Goal: Navigation & Orientation: Find specific page/section

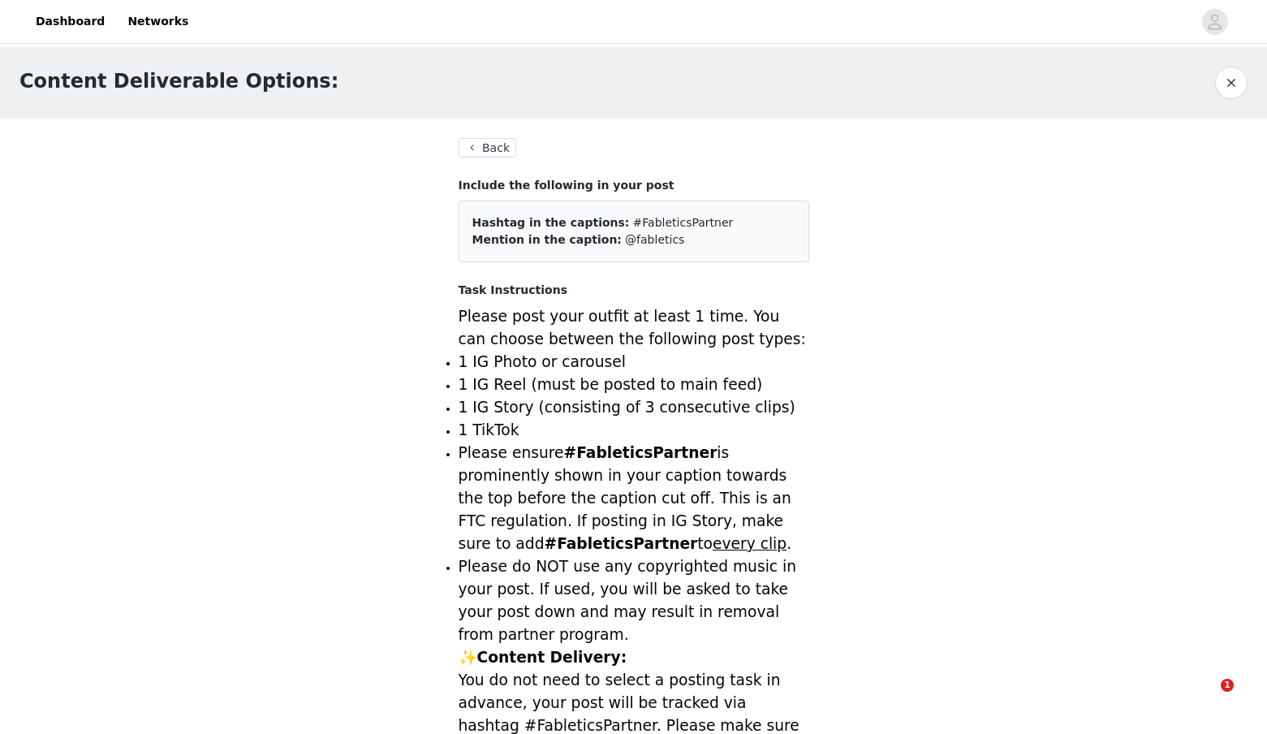
click at [498, 150] on button "Back" at bounding box center [488, 147] width 58 height 19
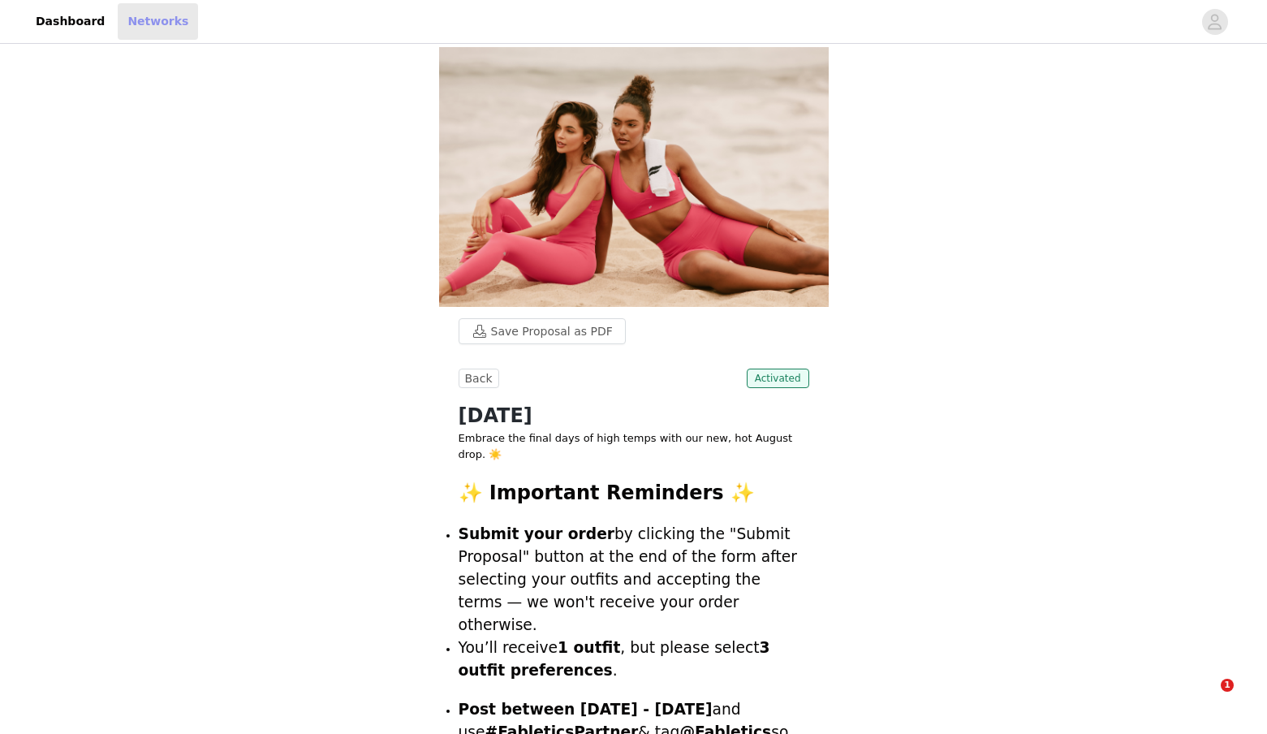
click at [149, 18] on link "Networks" at bounding box center [158, 21] width 80 height 37
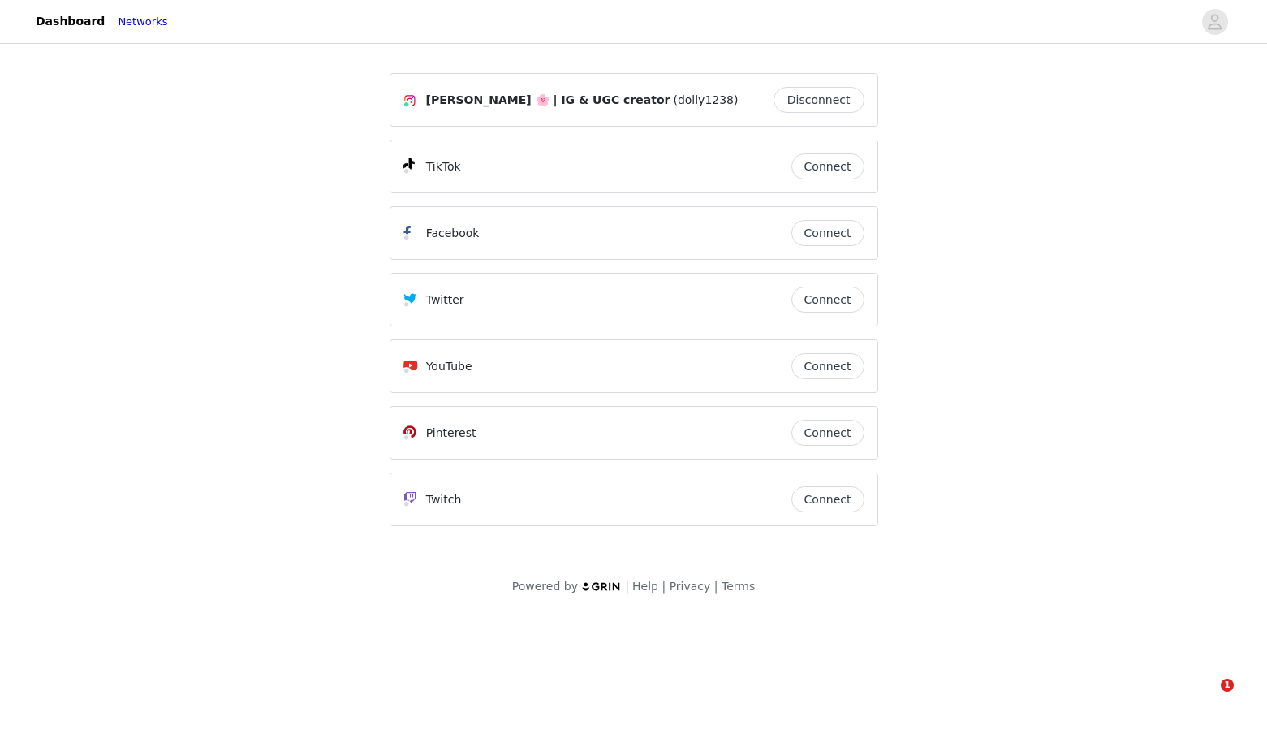
click at [827, 159] on button "Connect" at bounding box center [827, 166] width 73 height 26
click at [84, 30] on link "Dashboard" at bounding box center [70, 21] width 88 height 37
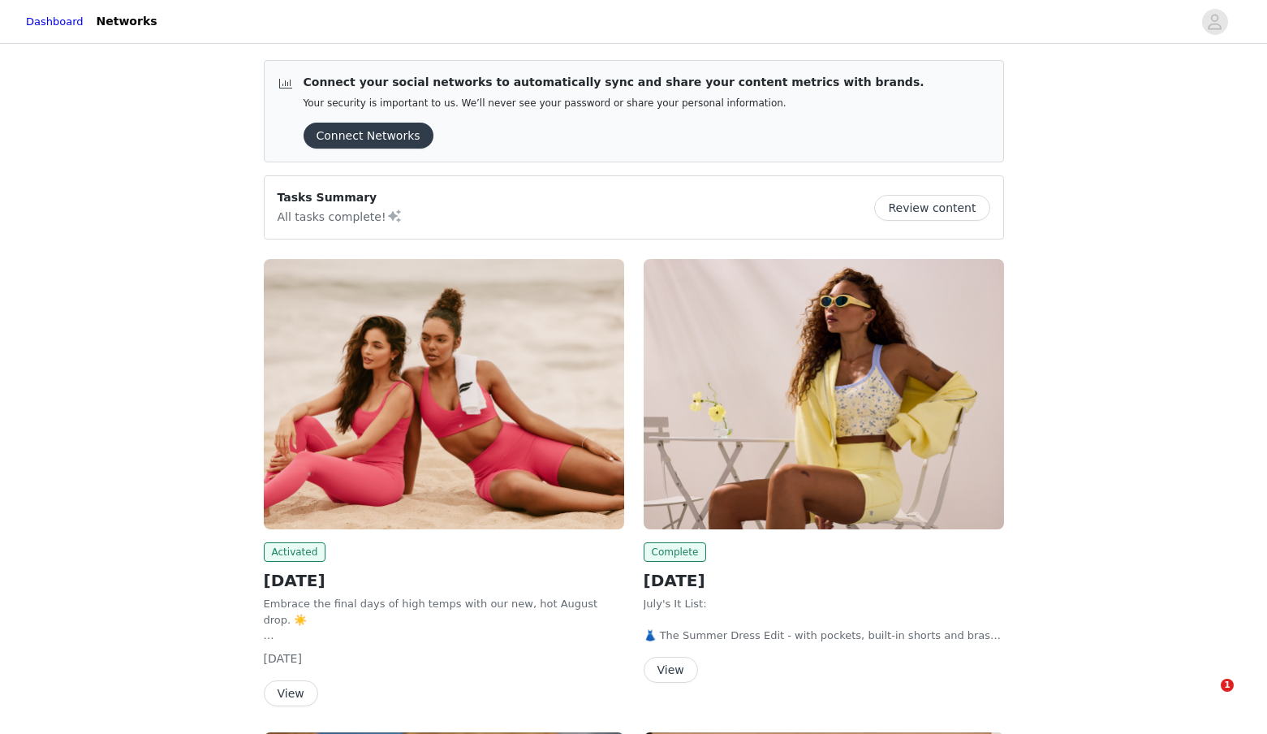
click at [520, 498] on img at bounding box center [444, 394] width 360 height 270
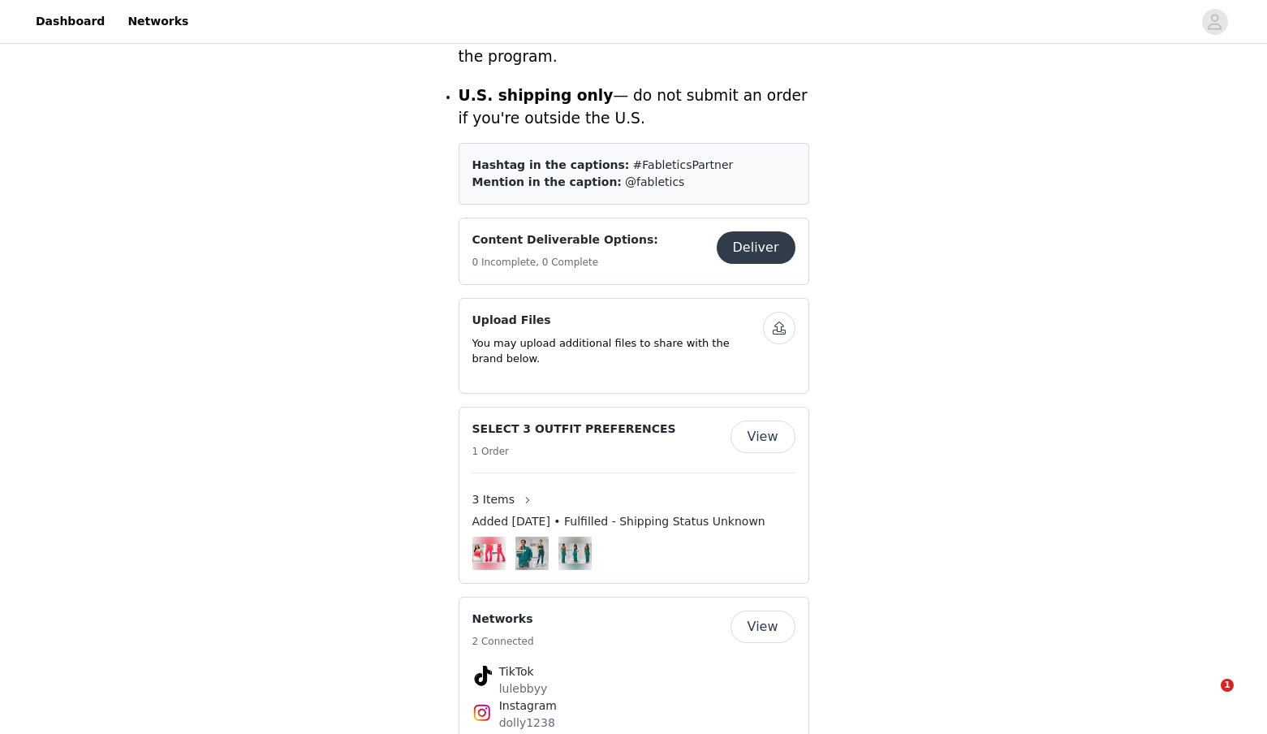
scroll to position [818, 0]
